Goal: Browse casually

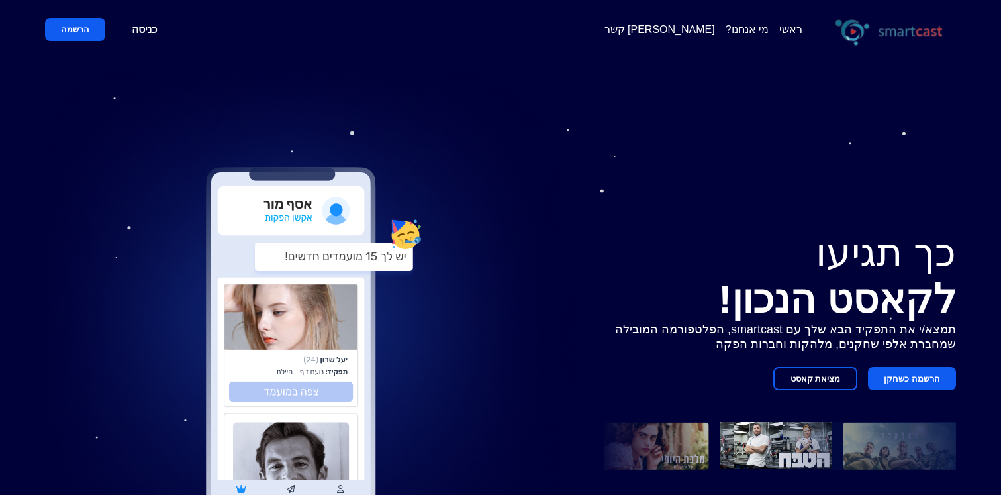
click at [273, 162] on img at bounding box center [325, 349] width 560 height 581
click at [522, 318] on img at bounding box center [325, 349] width 560 height 581
